Goal: Find contact information: Find contact information

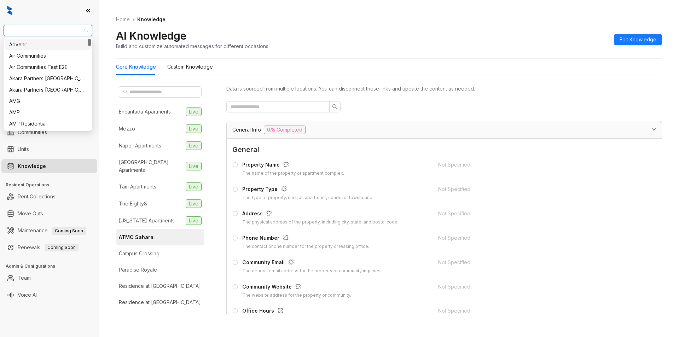
type input "*"
type input "*****"
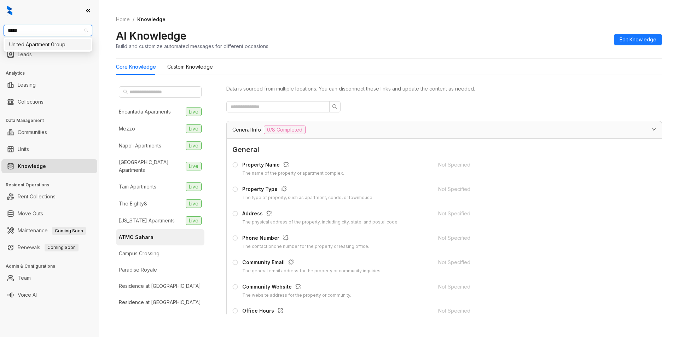
click at [50, 45] on div "United Apartment Group" at bounding box center [47, 45] width 77 height 8
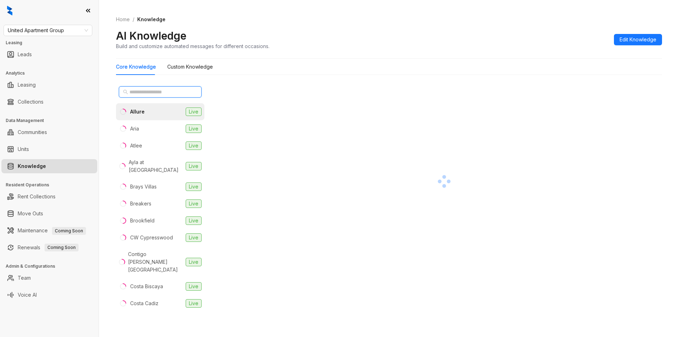
click at [139, 95] on input "text" at bounding box center [160, 92] width 62 height 8
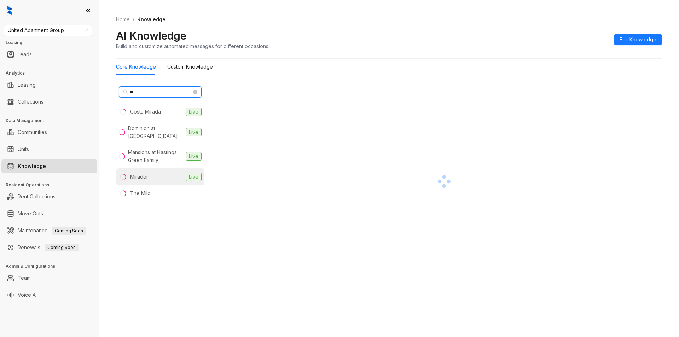
type input "**"
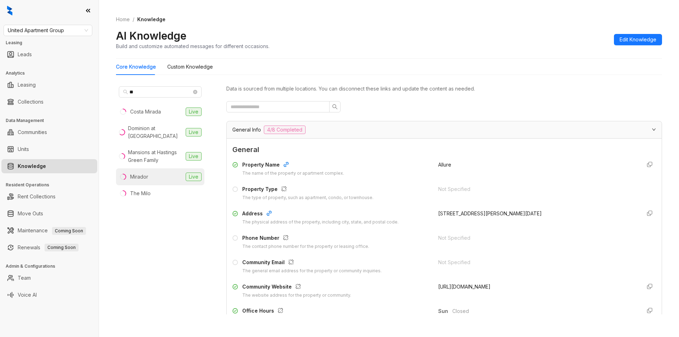
click at [144, 178] on div "Mirador" at bounding box center [139, 177] width 18 height 8
drag, startPoint x: 433, startPoint y: 238, endPoint x: 481, endPoint y: 240, distance: 48.5
click at [481, 240] on div "Phone Number The contact phone number for the property or leasing office. (817)…" at bounding box center [444, 242] width 424 height 16
copy span "(817) 934-6688"
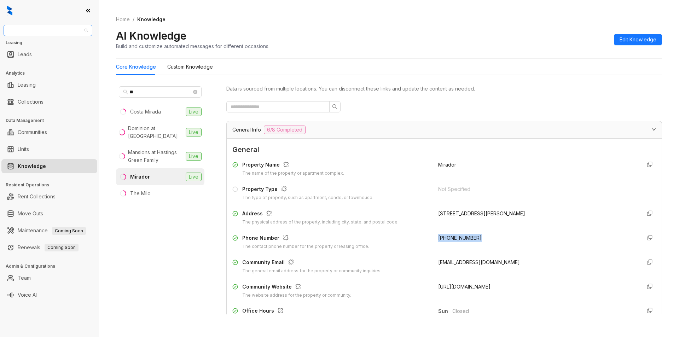
click at [71, 31] on span "United Apartment Group" at bounding box center [48, 30] width 80 height 11
type input "****"
click at [57, 43] on div "Case and Associates" at bounding box center [47, 45] width 77 height 8
click at [58, 32] on span "Case and Associates" at bounding box center [48, 30] width 80 height 11
type input "***"
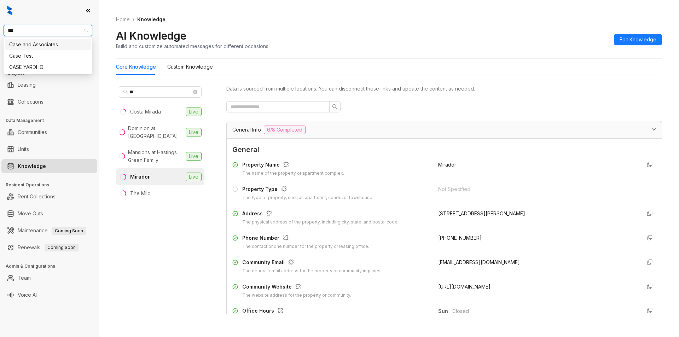
click at [52, 46] on div "Case and Associates" at bounding box center [47, 45] width 77 height 8
click at [62, 31] on span "Case and Associates" at bounding box center [48, 30] width 80 height 11
click at [38, 30] on span "Case and Associates" at bounding box center [48, 30] width 80 height 11
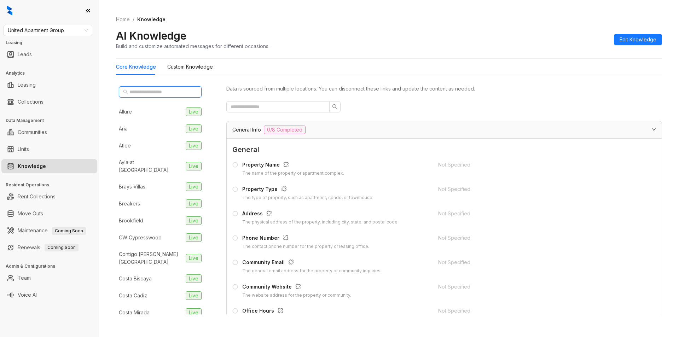
click at [141, 89] on input "text" at bounding box center [160, 92] width 62 height 8
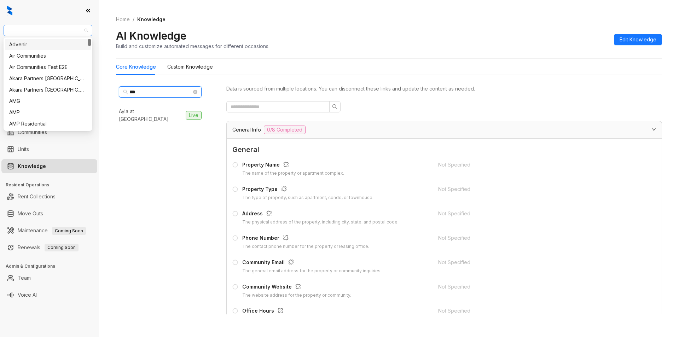
click at [73, 29] on span "United Apartment Group" at bounding box center [48, 30] width 80 height 11
type input "***"
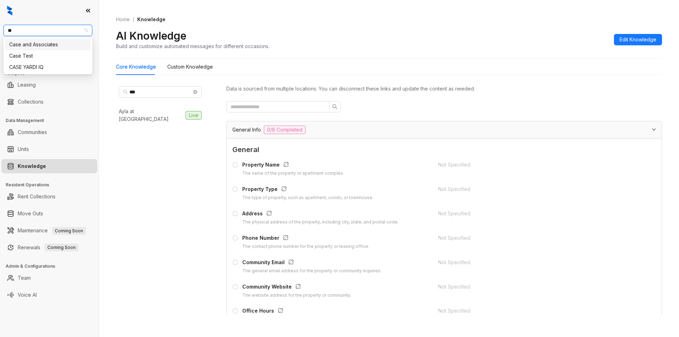
type input "***"
click at [57, 46] on div "Case and Associates" at bounding box center [47, 45] width 77 height 8
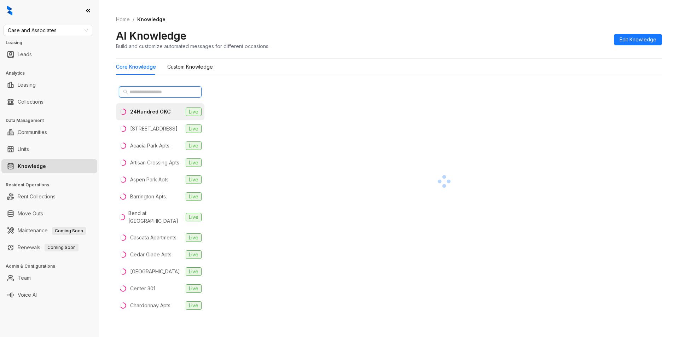
click at [156, 90] on input "text" at bounding box center [160, 92] width 62 height 8
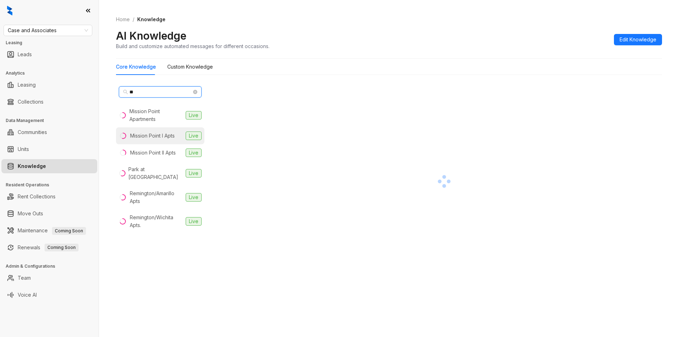
type input "**"
click at [164, 138] on div "Mission Point I Apts" at bounding box center [152, 136] width 45 height 8
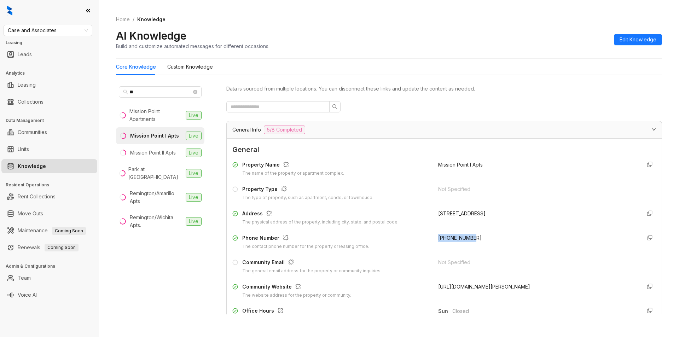
drag, startPoint x: 433, startPoint y: 238, endPoint x: 475, endPoint y: 237, distance: 42.5
click at [475, 237] on div "+14057037190" at bounding box center [536, 242] width 197 height 16
copy span "+14057037190"
click at [460, 245] on div "+14057037190" at bounding box center [536, 242] width 197 height 16
drag, startPoint x: 428, startPoint y: 236, endPoint x: 478, endPoint y: 236, distance: 49.9
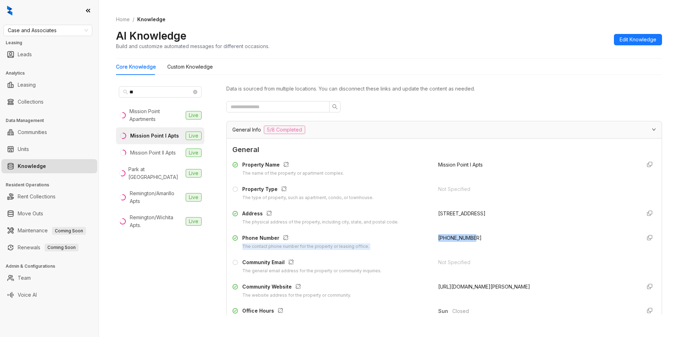
click at [478, 236] on div "Phone Number The contact phone number for the property or leasing office. +1405…" at bounding box center [444, 242] width 424 height 16
click at [469, 249] on div "+14057037190" at bounding box center [536, 242] width 197 height 16
drag, startPoint x: 430, startPoint y: 239, endPoint x: 474, endPoint y: 238, distance: 43.2
click at [474, 238] on div "Phone Number The contact phone number for the property or leasing office. +1405…" at bounding box center [444, 242] width 424 height 16
copy span "+14057037190"
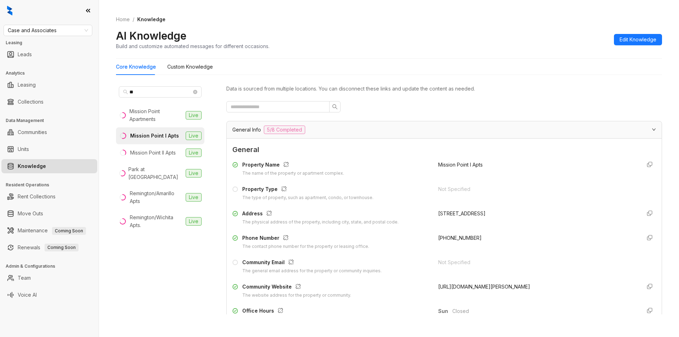
click at [69, 36] on div "Case and Associates Leasing Leads Analytics Leasing Collections Data Management…" at bounding box center [49, 168] width 99 height 337
click at [68, 30] on span "Case and Associates" at bounding box center [48, 30] width 80 height 11
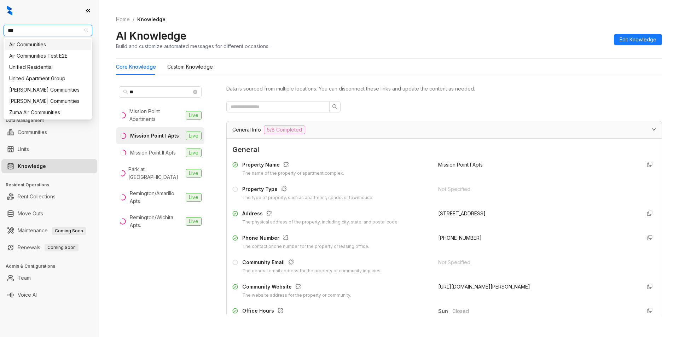
type input "****"
click at [43, 66] on div "United Apartment Group" at bounding box center [47, 67] width 77 height 8
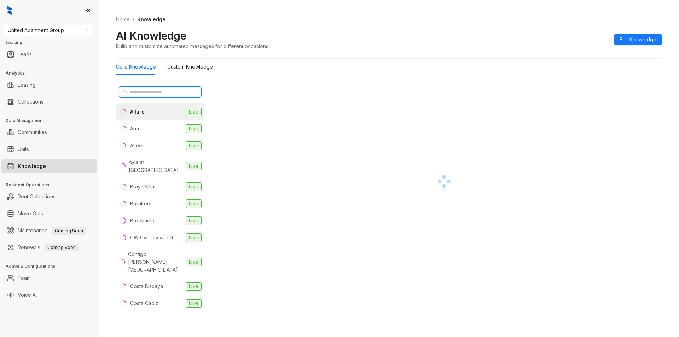
click at [144, 93] on input "text" at bounding box center [160, 92] width 62 height 8
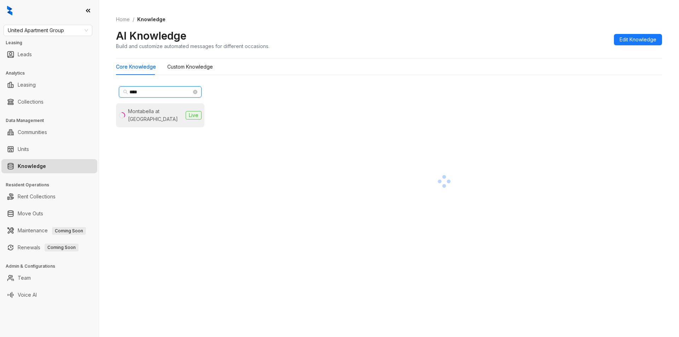
type input "****"
click at [146, 117] on div "Montabella at [GEOGRAPHIC_DATA]" at bounding box center [155, 116] width 55 height 16
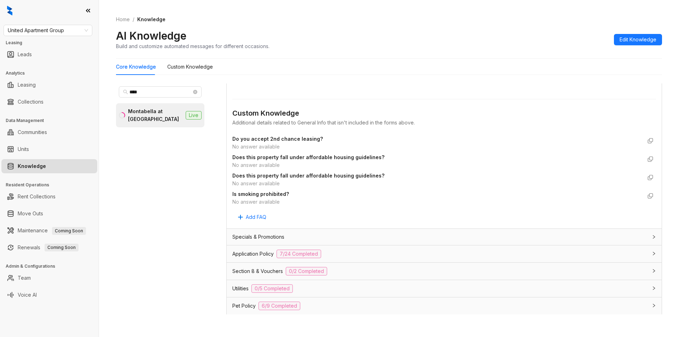
scroll to position [448, 0]
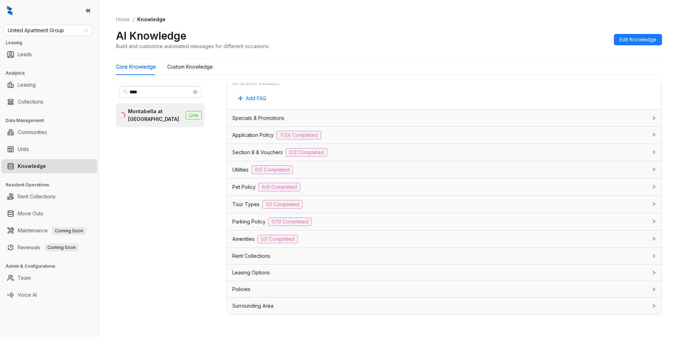
click at [294, 264] on div "Rent Collections" at bounding box center [444, 256] width 435 height 16
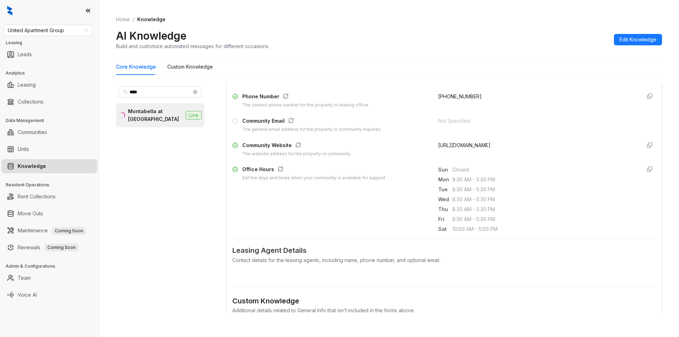
scroll to position [0, 0]
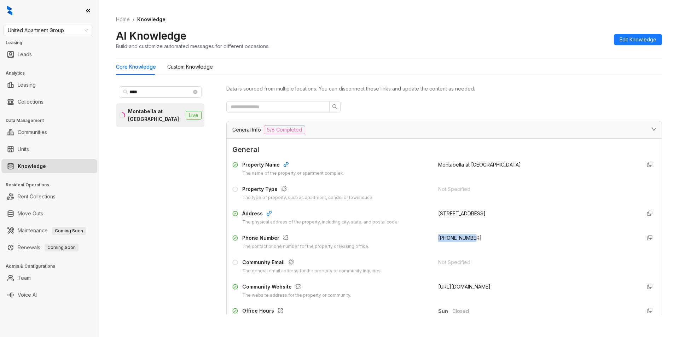
drag, startPoint x: 431, startPoint y: 238, endPoint x: 472, endPoint y: 233, distance: 41.3
click at [472, 233] on div "Property Name The name of the property or apartment complex. Montabella at [GEO…" at bounding box center [444, 229] width 424 height 143
copy span "[PHONE_NUMBER]"
click at [78, 30] on span "United Apartment Group" at bounding box center [48, 30] width 80 height 11
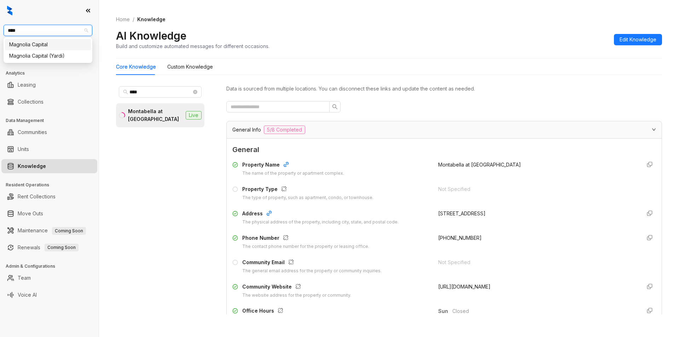
type input "*****"
click at [69, 45] on div "Magnolia Capital" at bounding box center [47, 45] width 77 height 8
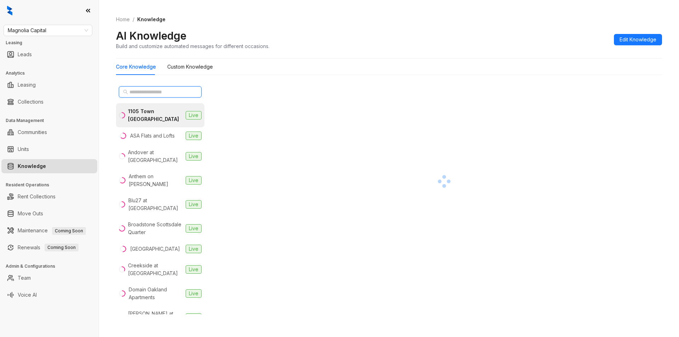
click at [150, 92] on input "text" at bounding box center [160, 92] width 62 height 8
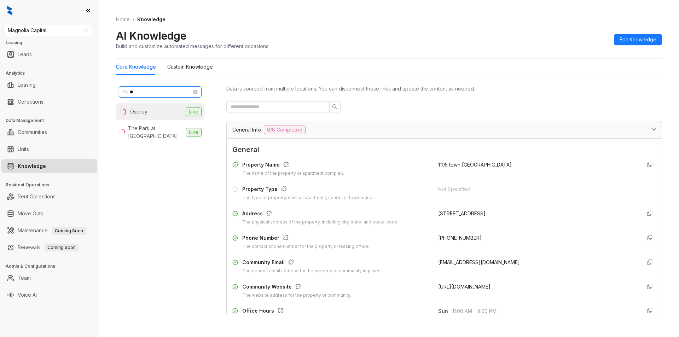
type input "**"
click at [146, 116] on li "Osprey Live" at bounding box center [160, 111] width 88 height 17
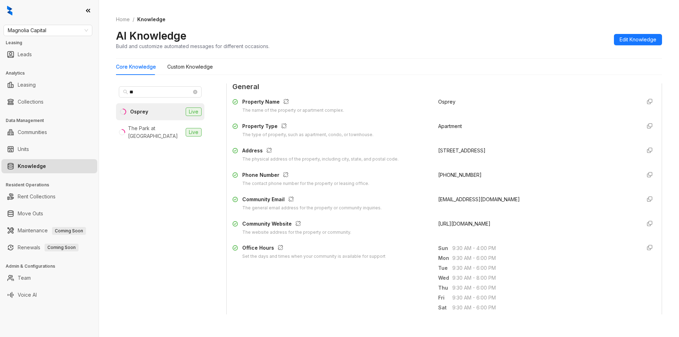
scroll to position [31, 0]
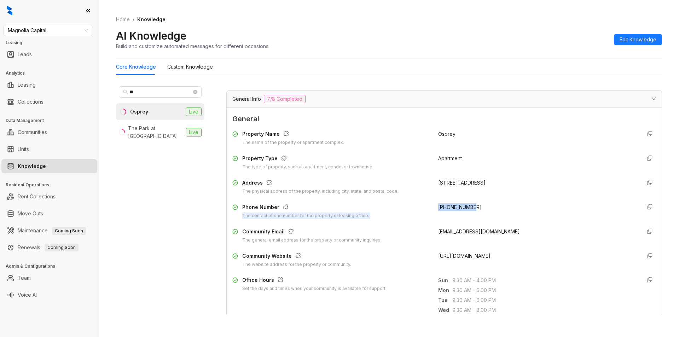
drag, startPoint x: 428, startPoint y: 210, endPoint x: 474, endPoint y: 203, distance: 46.8
click at [474, 203] on div "Phone Number The contact phone number for the property or leasing office. [PHON…" at bounding box center [444, 211] width 424 height 16
click at [479, 210] on div "[PHONE_NUMBER]" at bounding box center [536, 211] width 197 height 16
drag, startPoint x: 433, startPoint y: 209, endPoint x: 471, endPoint y: 209, distance: 38.9
click at [471, 209] on div "Phone Number The contact phone number for the property or leasing office. [PHON…" at bounding box center [444, 211] width 424 height 16
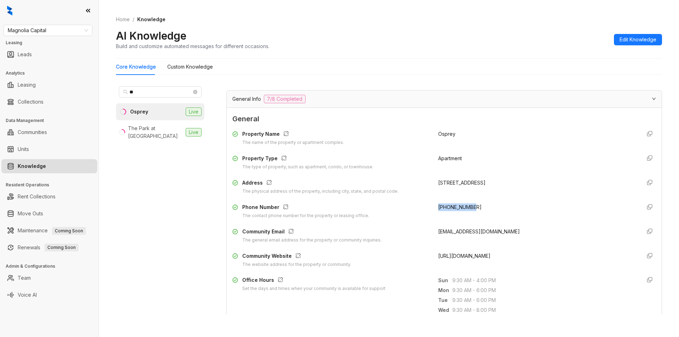
copy span "[PHONE_NUMBER]"
click at [454, 213] on div "[PHONE_NUMBER]" at bounding box center [536, 211] width 197 height 16
drag, startPoint x: 429, startPoint y: 207, endPoint x: 488, endPoint y: 205, distance: 59.1
click at [488, 205] on div "Phone Number The contact phone number for the property or leasing office. [PHON…" at bounding box center [444, 211] width 424 height 16
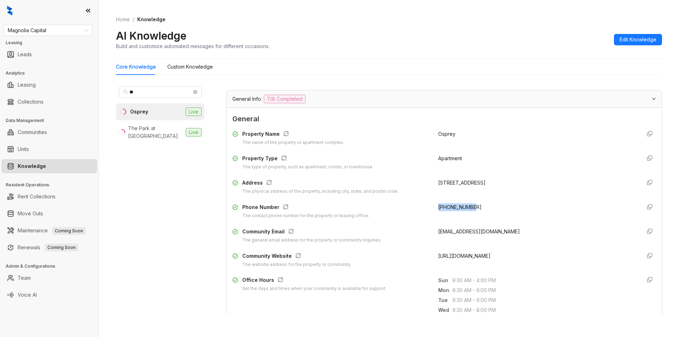
copy span "[PHONE_NUMBER]"
